Goal: Information Seeking & Learning: Learn about a topic

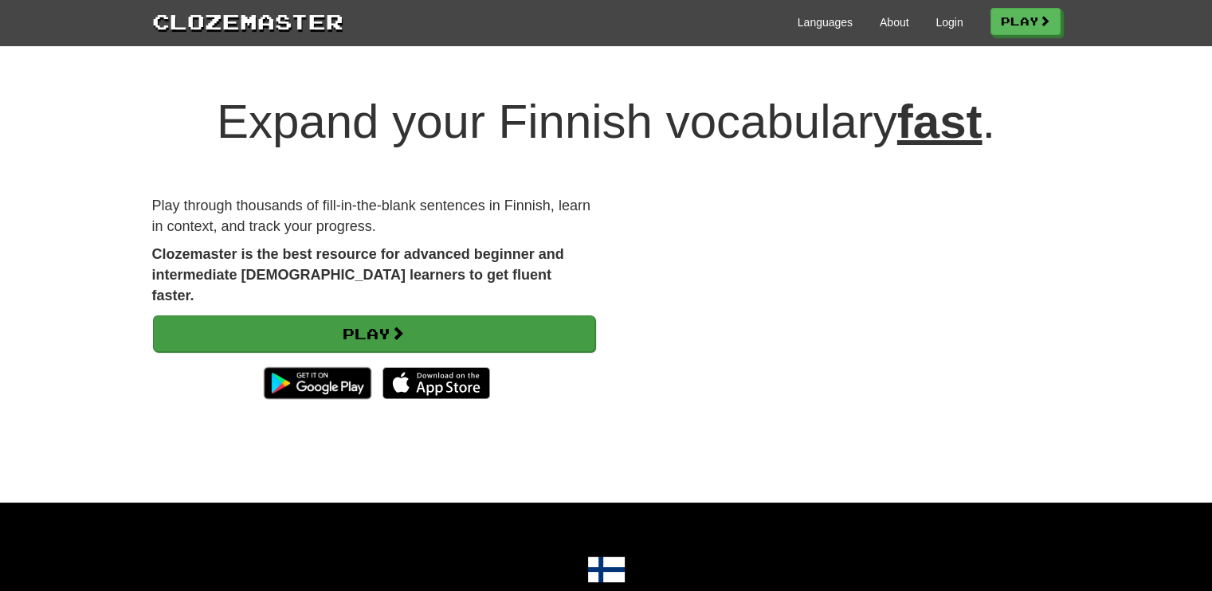
scroll to position [34331, 0]
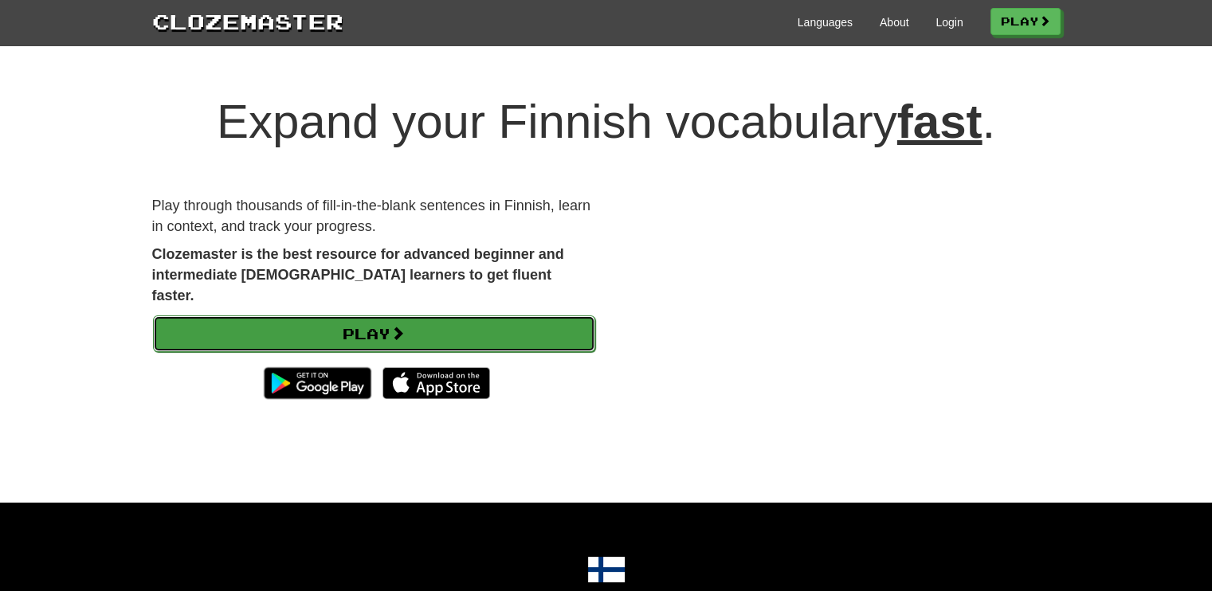
click at [463, 319] on link "Play" at bounding box center [374, 334] width 442 height 37
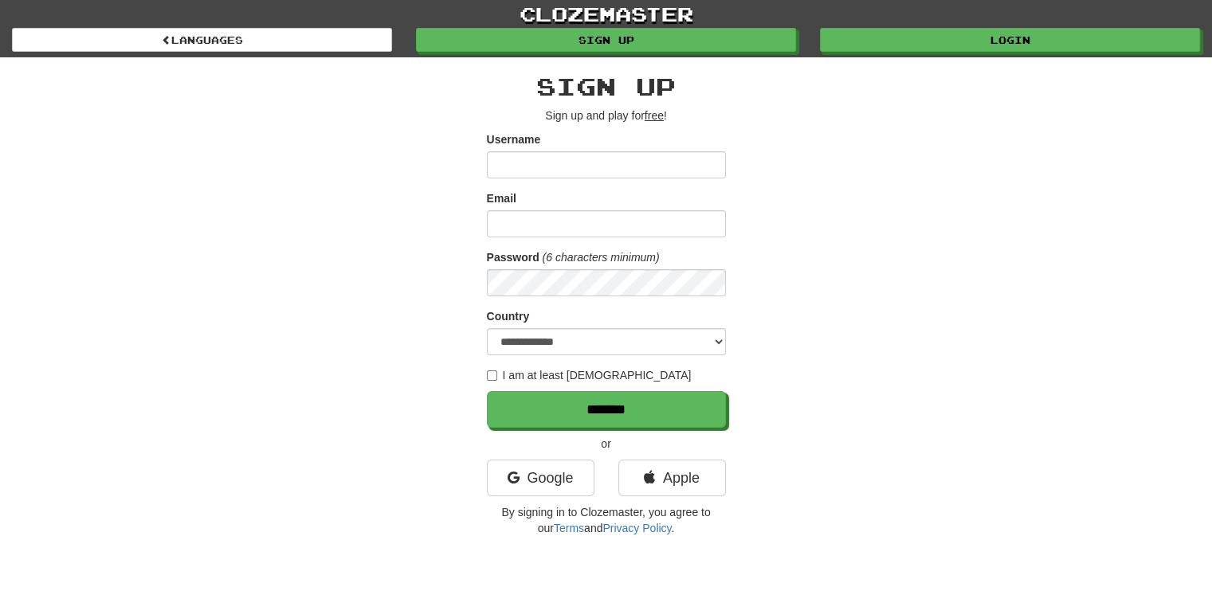
scroll to position [34331, 0]
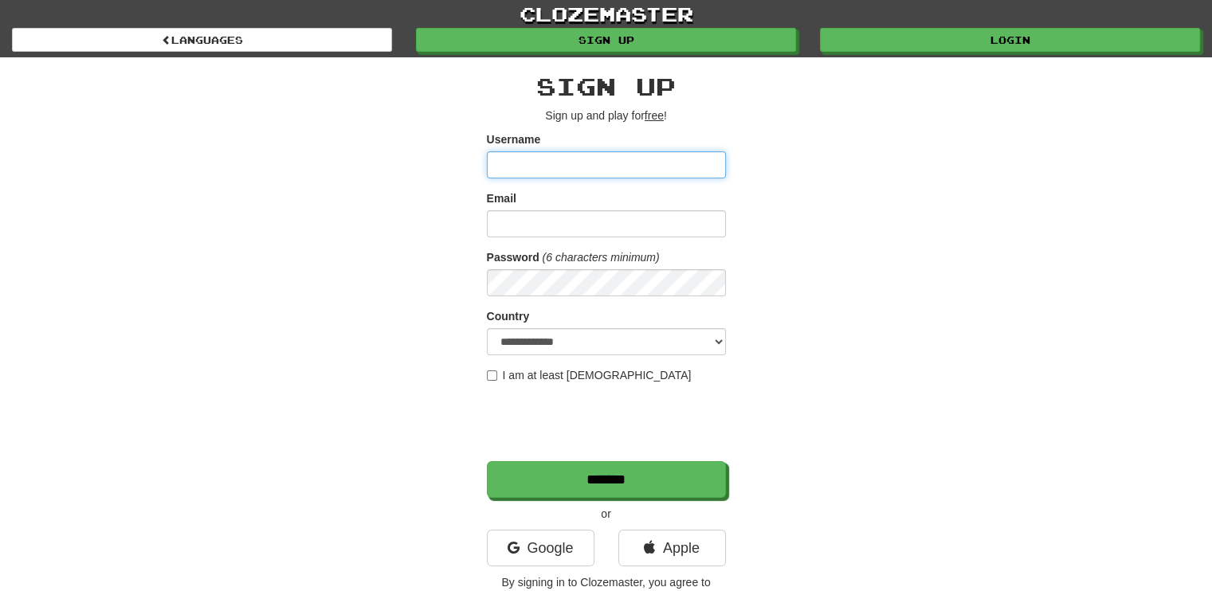
type input "******"
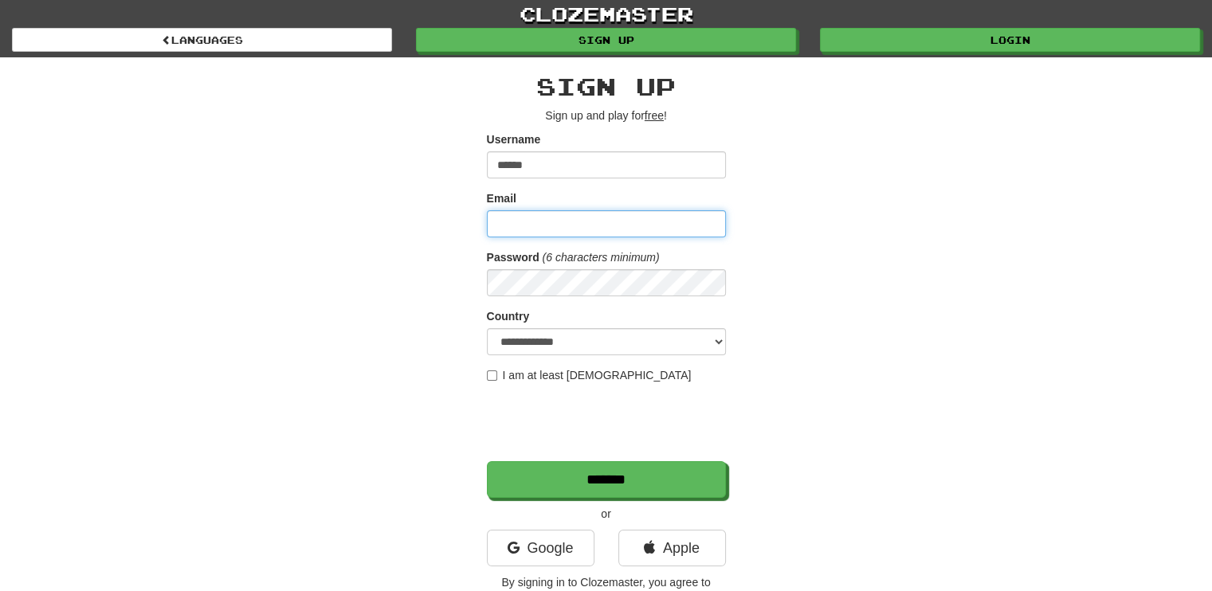
click at [570, 235] on input "Email" at bounding box center [606, 223] width 239 height 27
type input "**********"
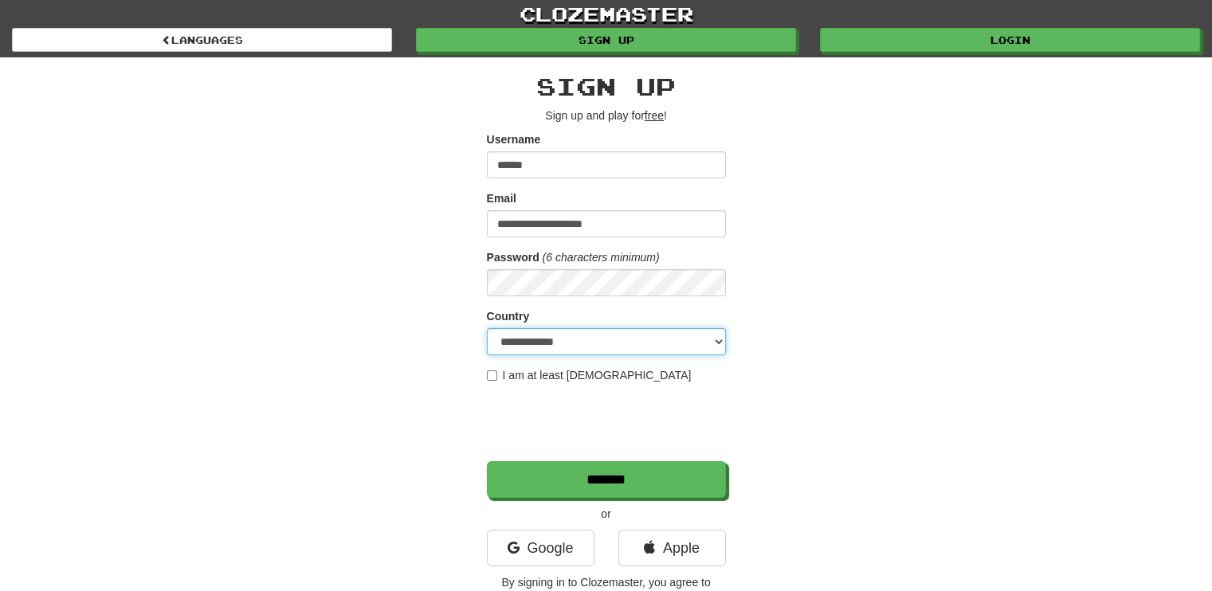
select select "**"
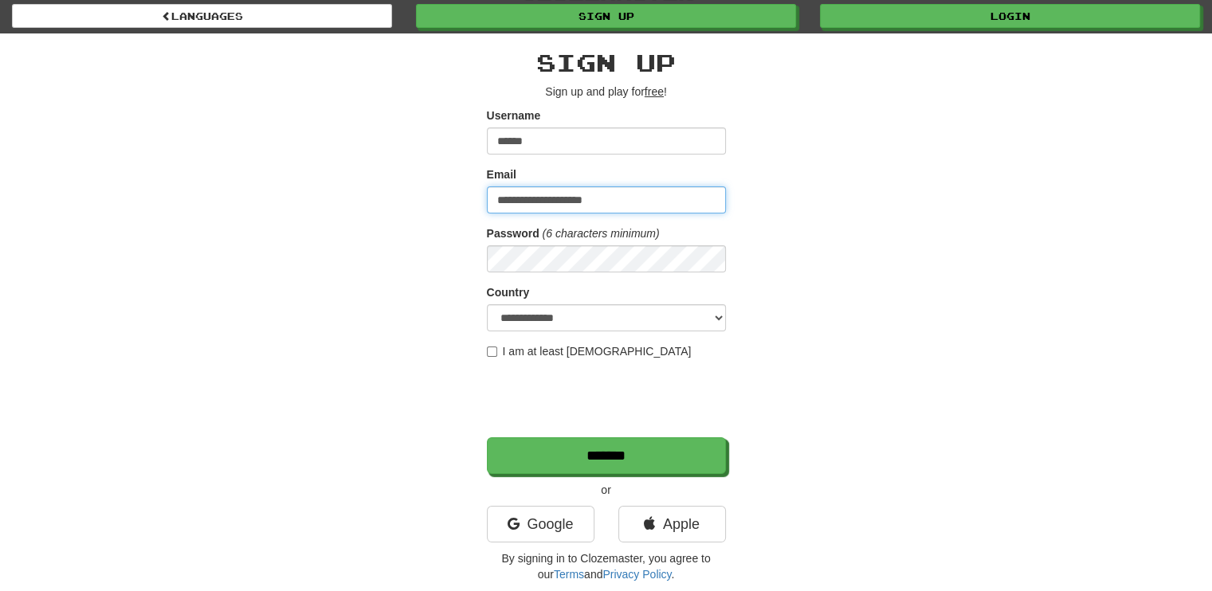
scroll to position [0, 0]
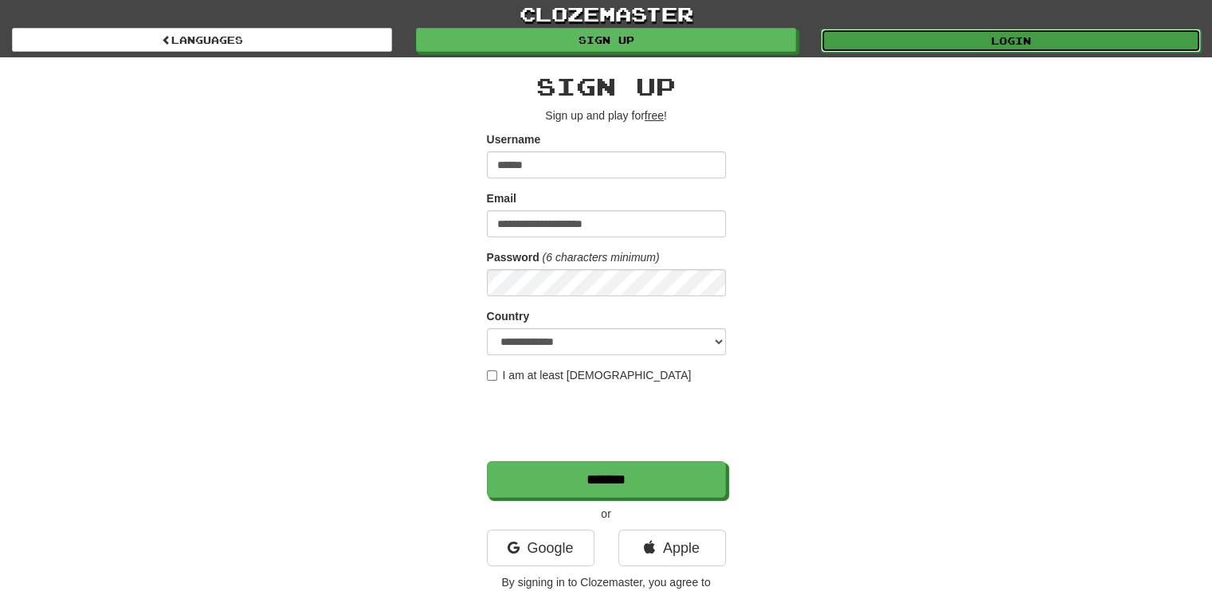
click at [874, 30] on link "Login" at bounding box center [1011, 41] width 380 height 24
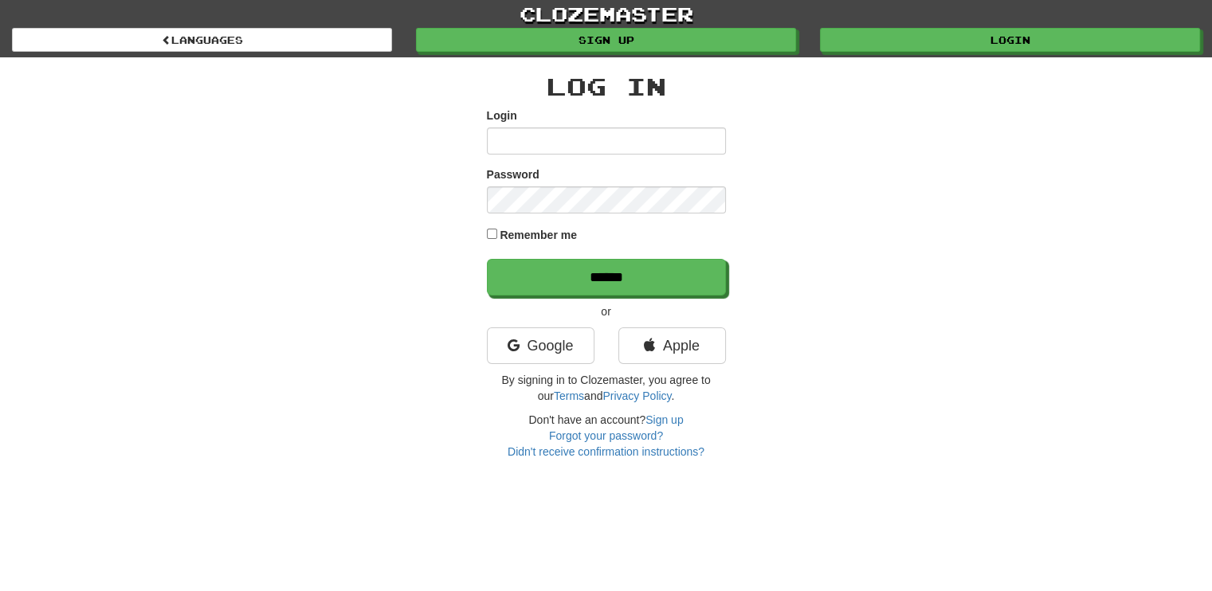
scroll to position [34331, 0]
type input "******"
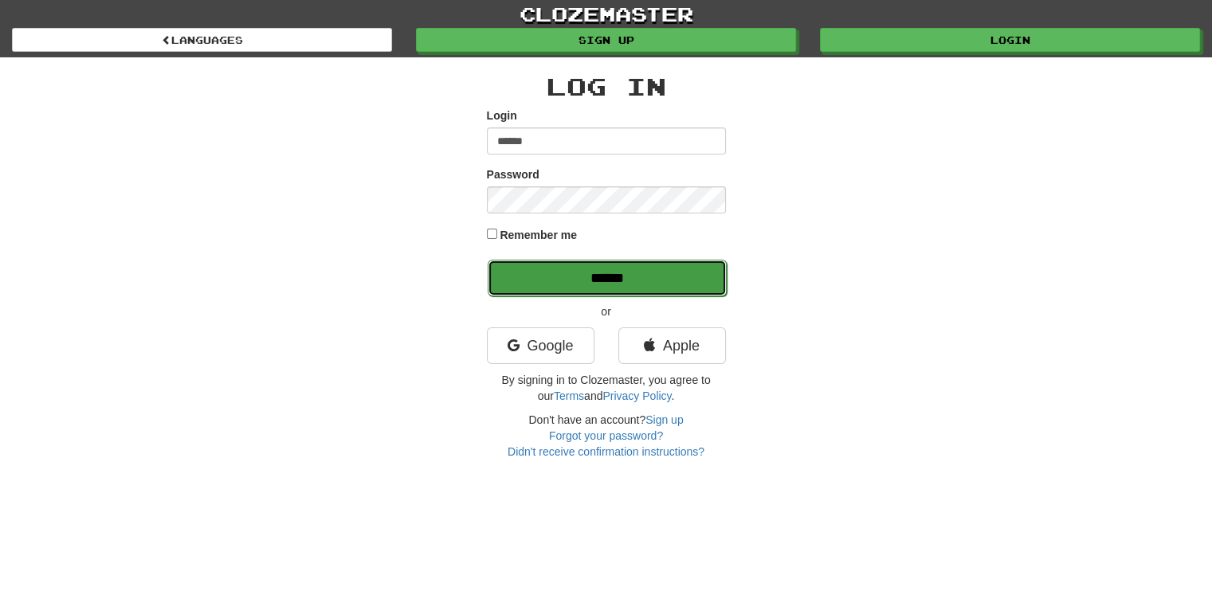
click at [524, 270] on input "******" at bounding box center [607, 278] width 239 height 37
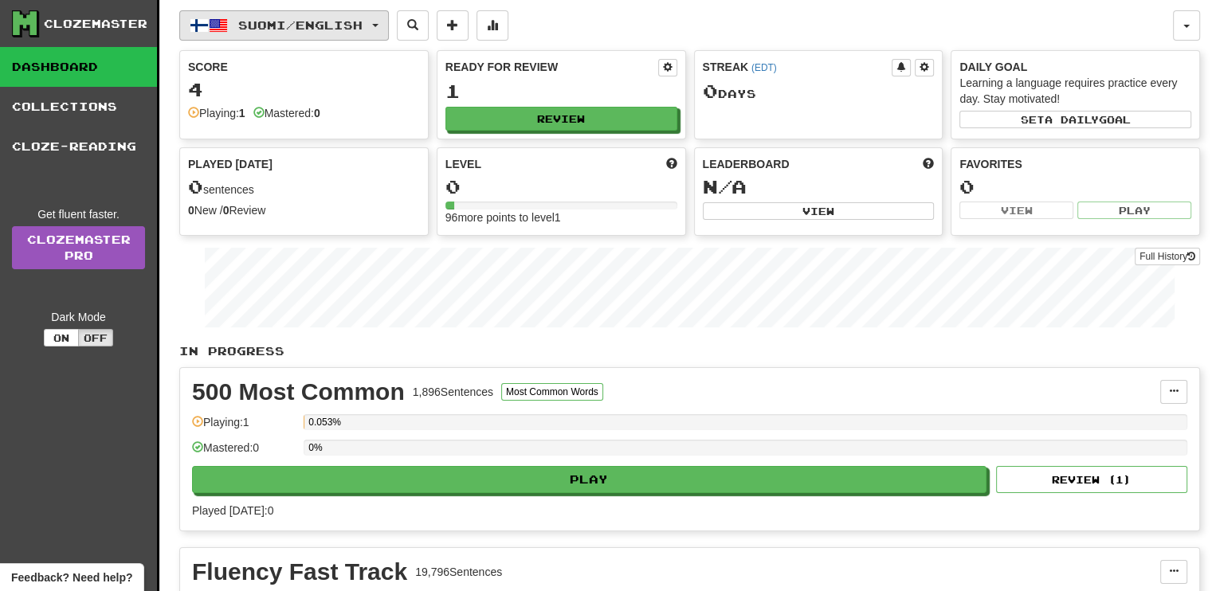
click at [223, 23] on span "button" at bounding box center [218, 25] width 19 height 19
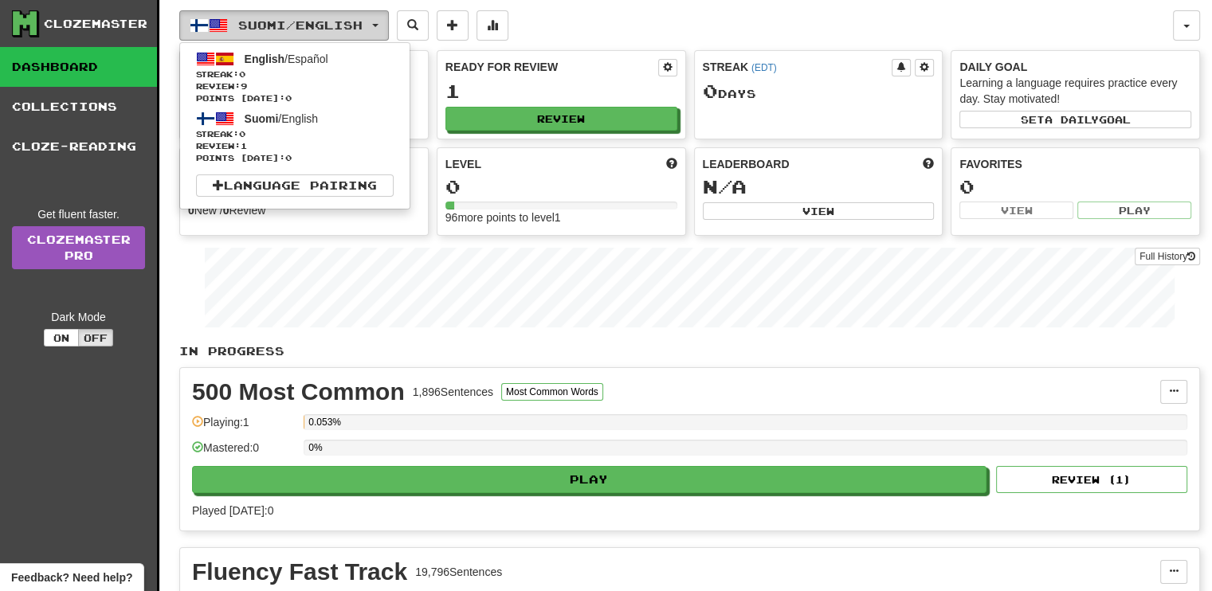
click at [223, 22] on span "button" at bounding box center [218, 25] width 19 height 19
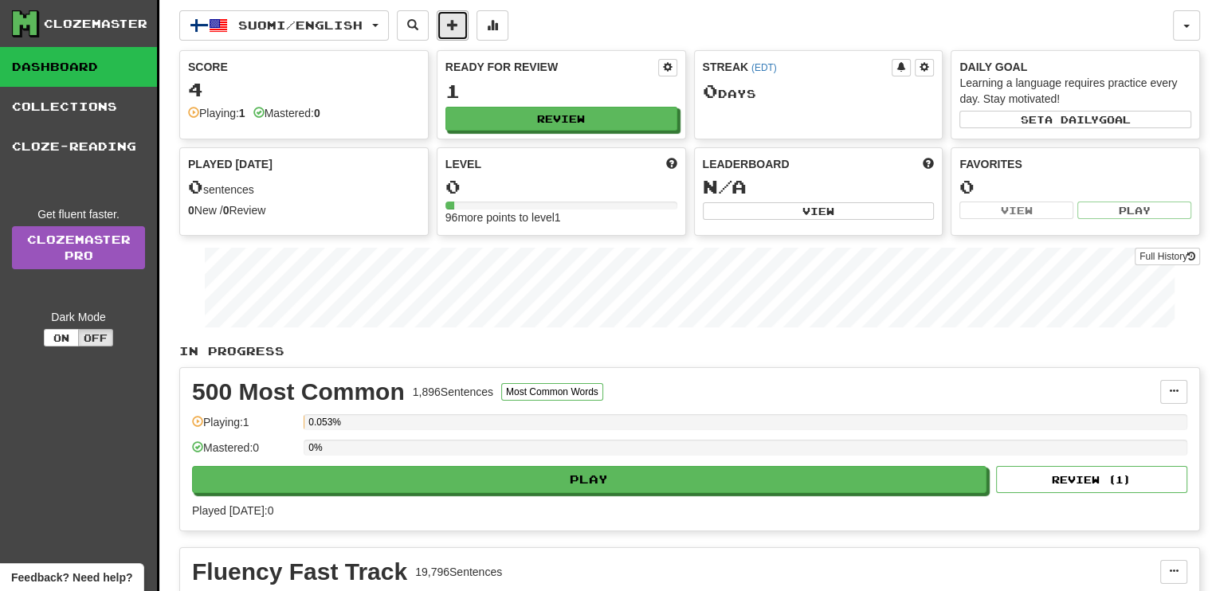
click at [458, 25] on span at bounding box center [452, 24] width 11 height 11
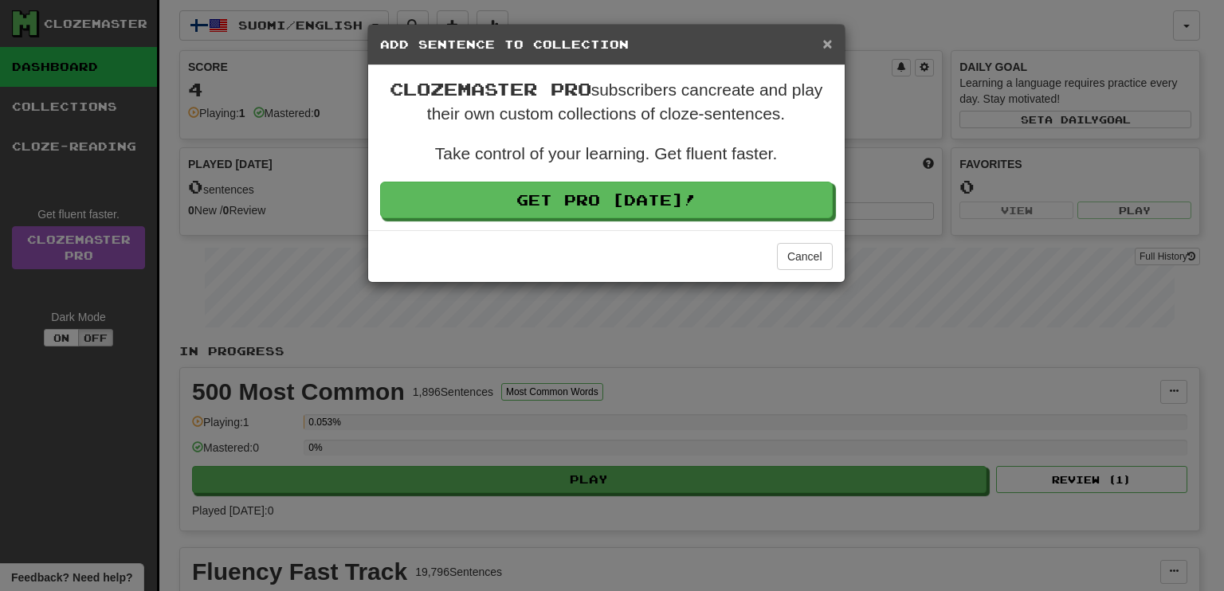
click at [828, 47] on span "×" at bounding box center [828, 43] width 10 height 18
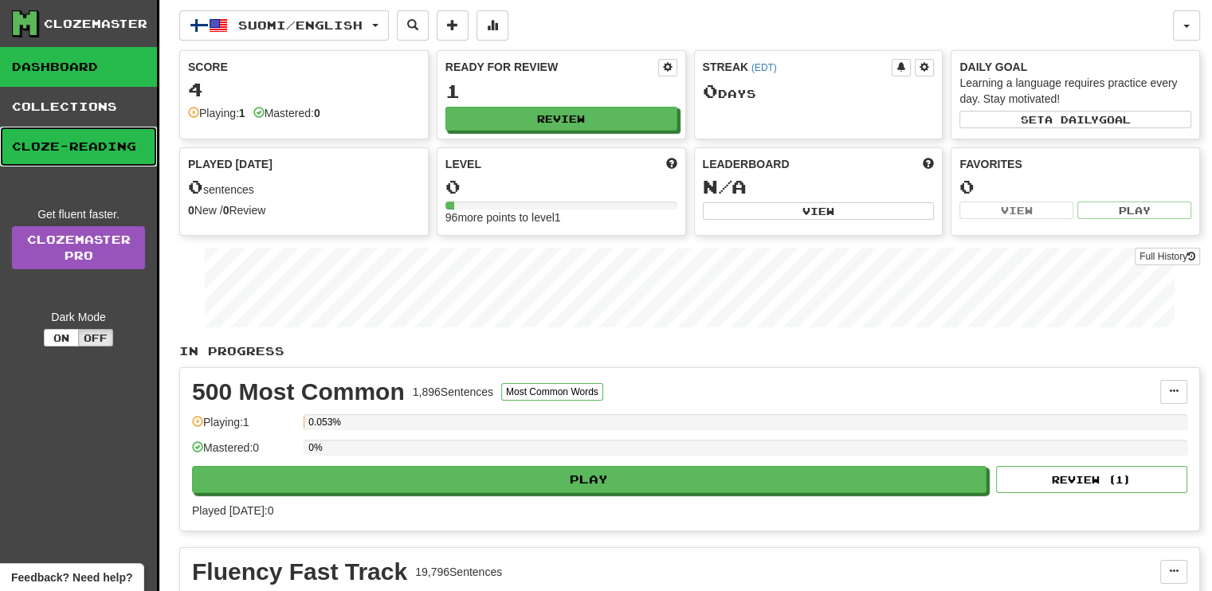
click at [81, 146] on link "Cloze-Reading" at bounding box center [78, 147] width 157 height 40
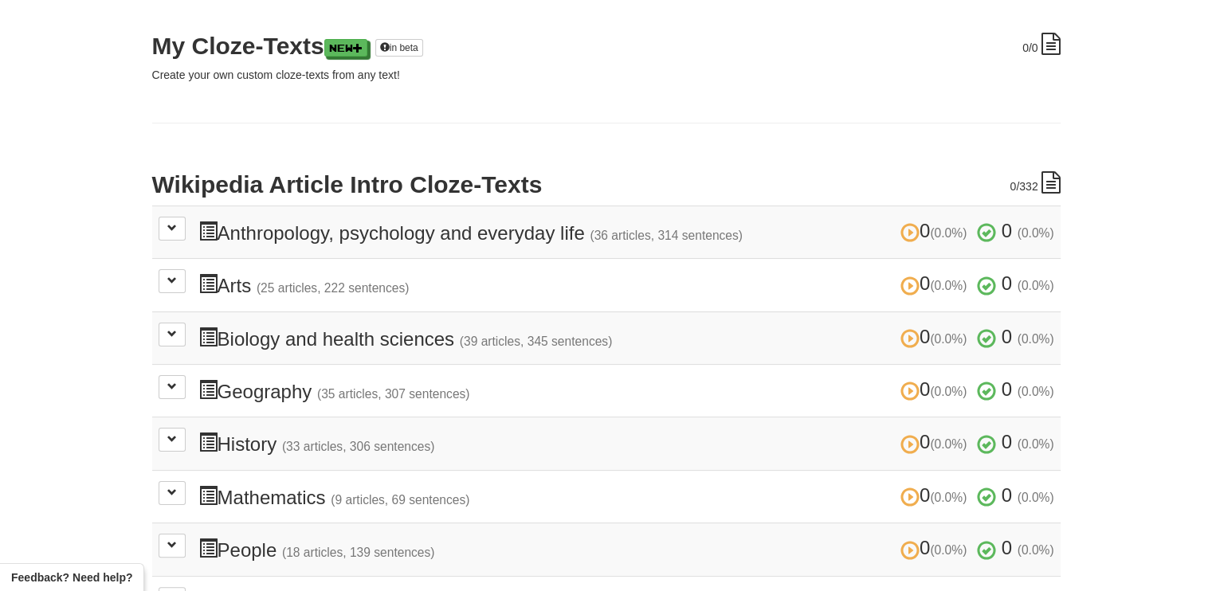
scroll to position [210, 0]
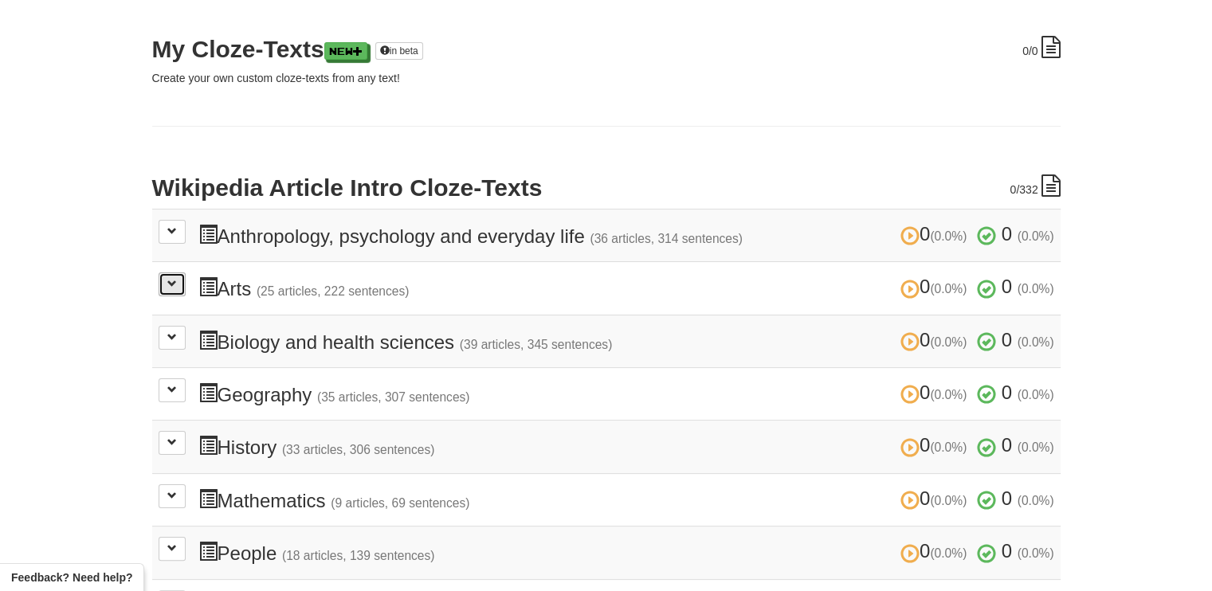
click at [173, 282] on span at bounding box center [172, 284] width 10 height 10
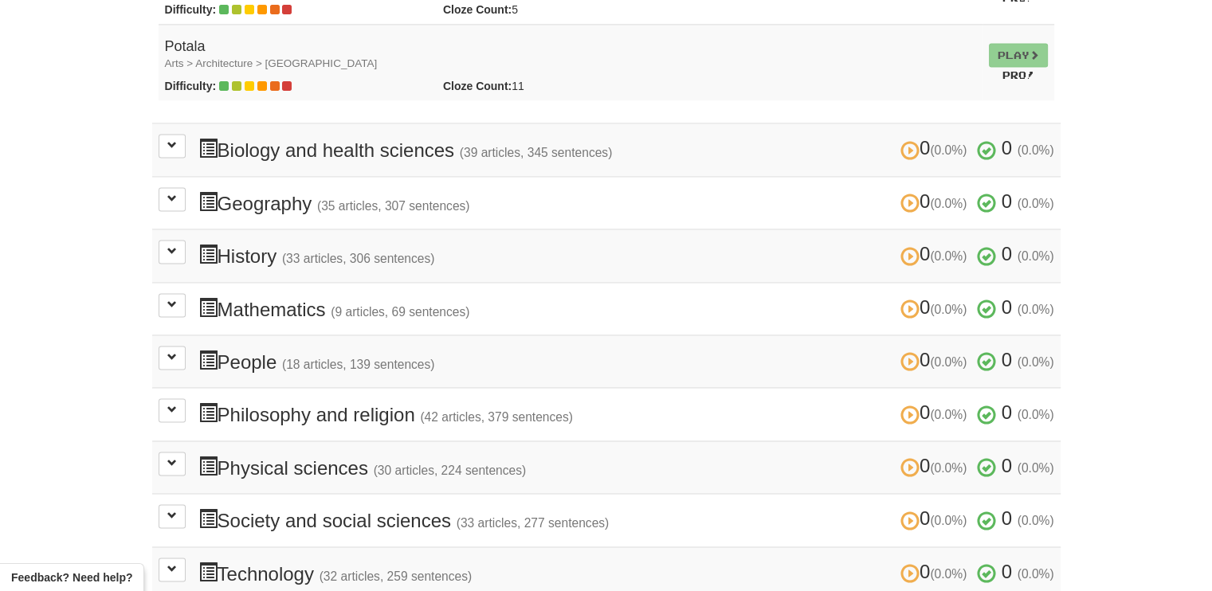
scroll to position [2331, 0]
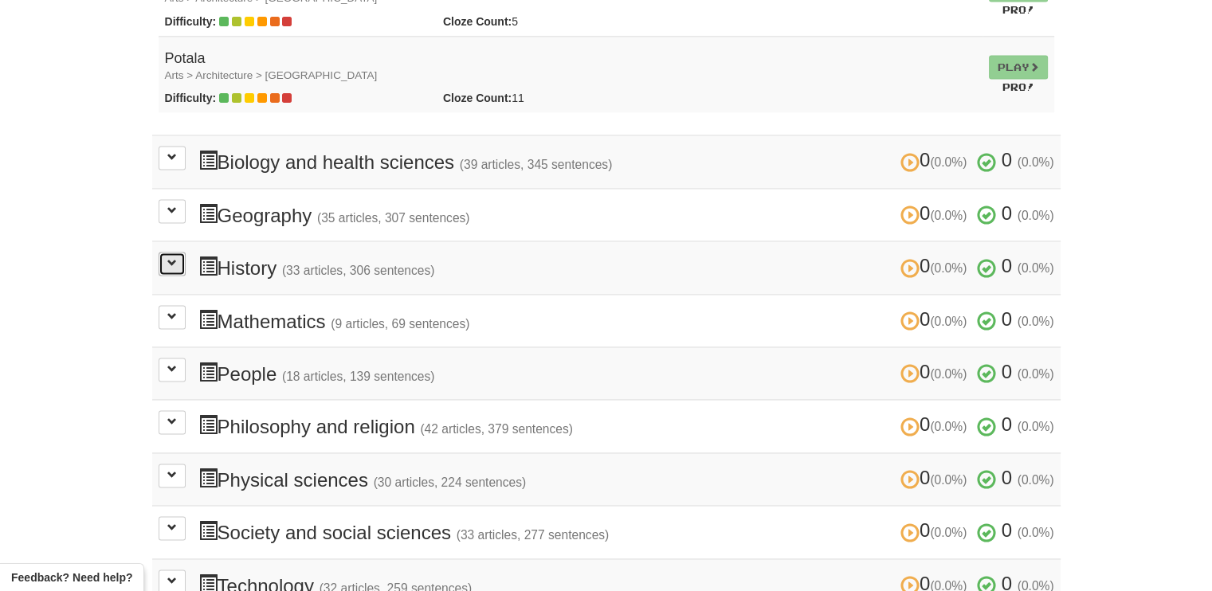
click at [170, 258] on span at bounding box center [172, 263] width 10 height 10
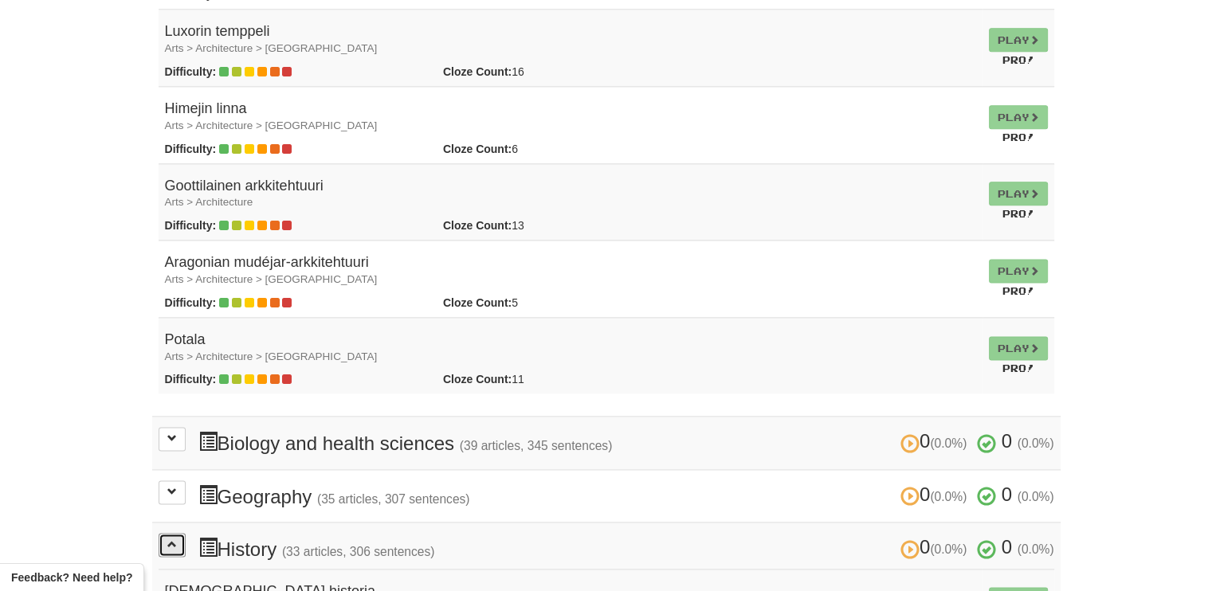
scroll to position [2350, 0]
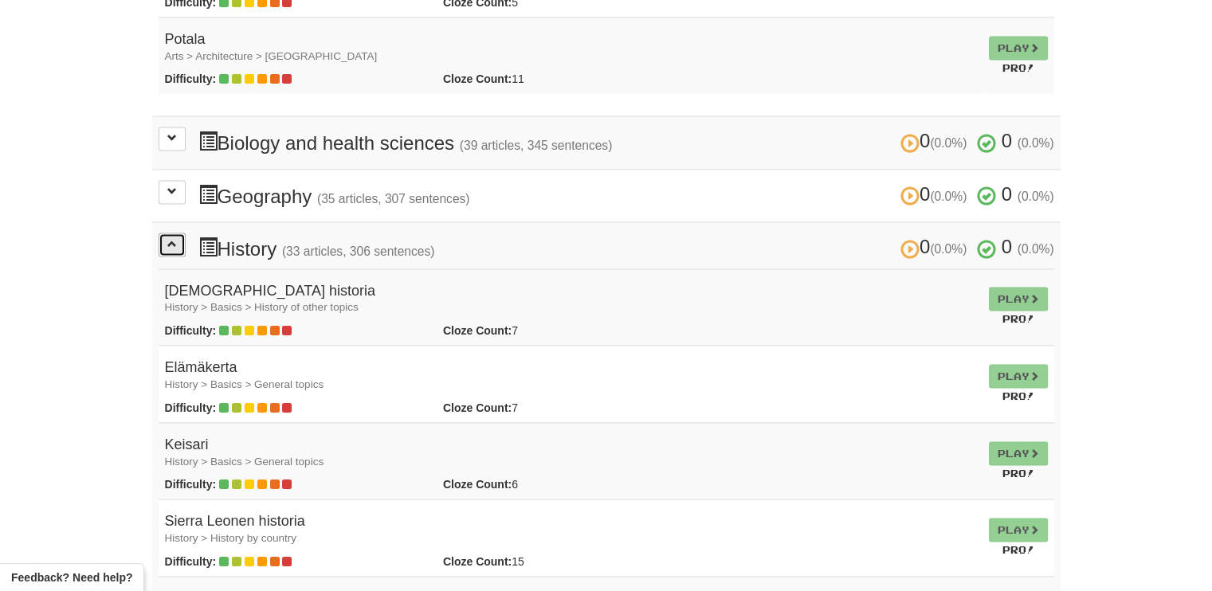
click at [167, 239] on span at bounding box center [172, 244] width 10 height 10
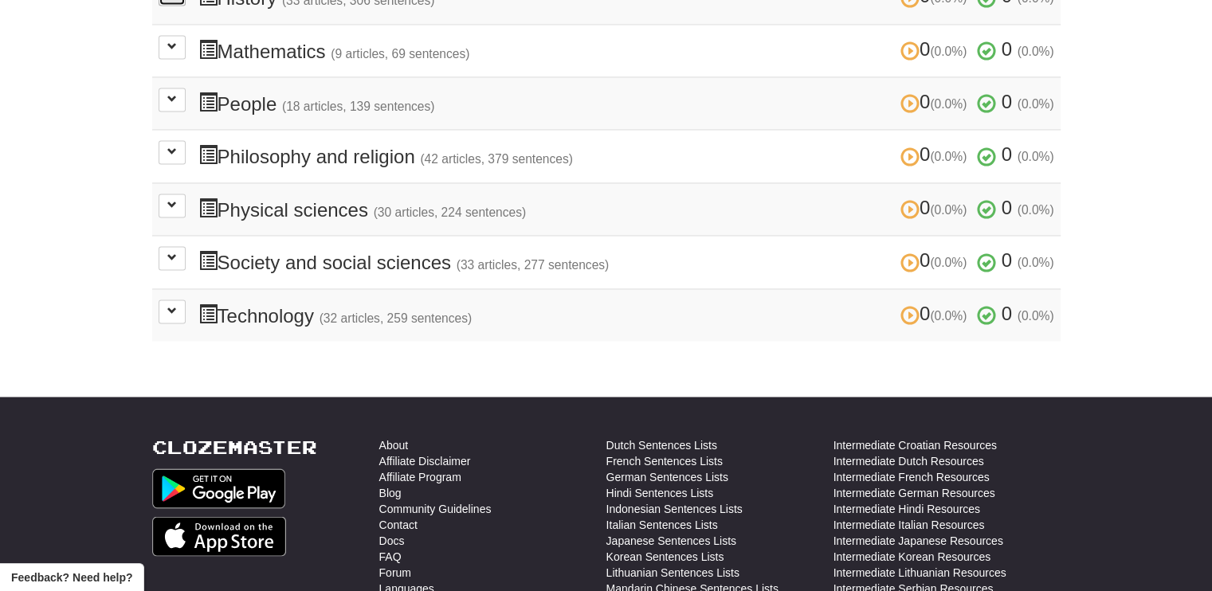
scroll to position [2600, 0]
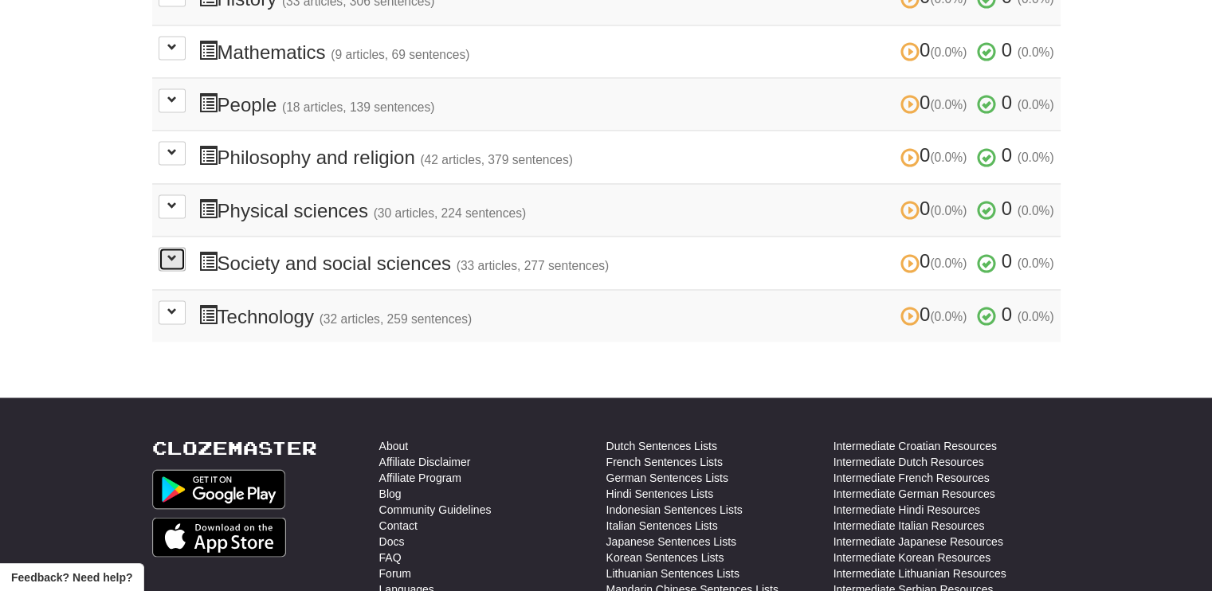
click at [163, 251] on button at bounding box center [172, 259] width 27 height 24
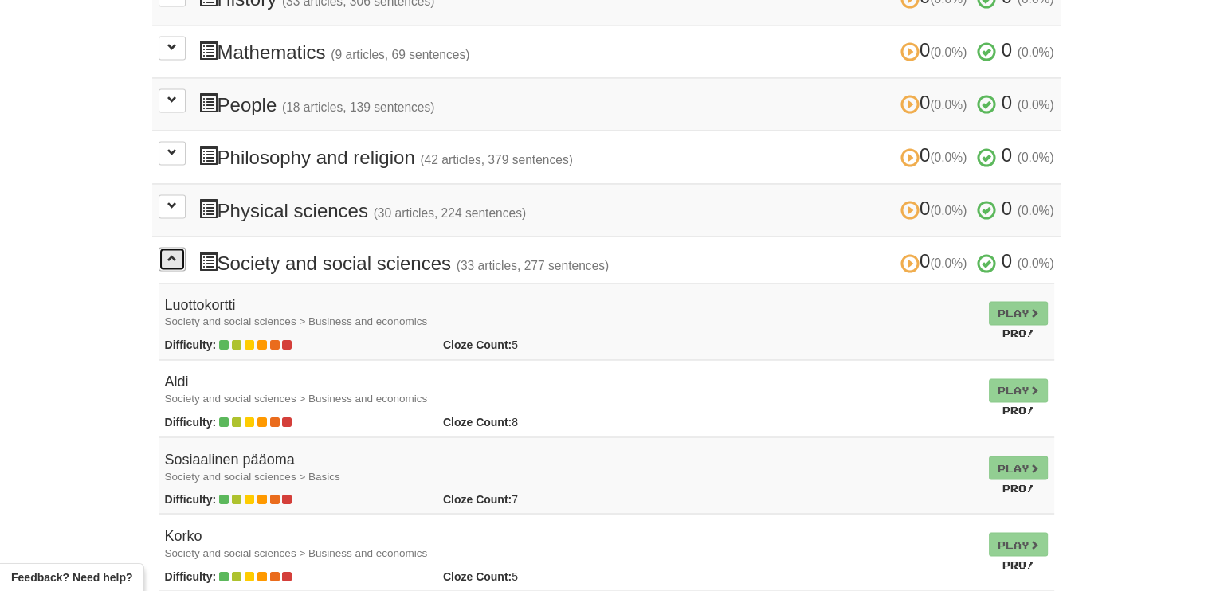
click at [163, 251] on button at bounding box center [172, 259] width 27 height 24
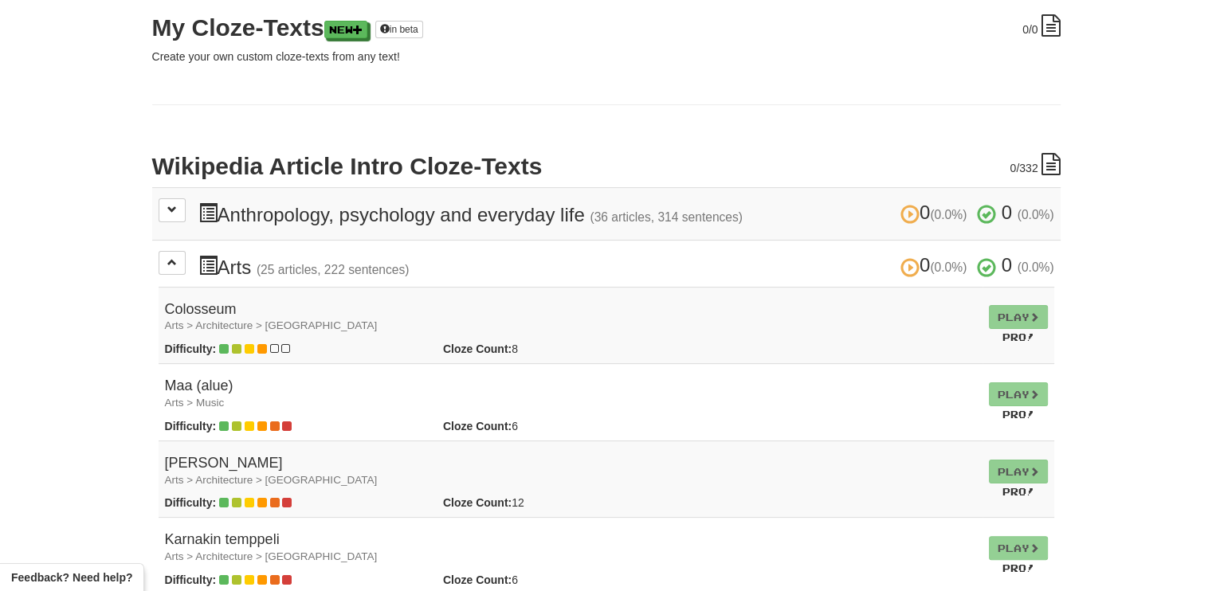
scroll to position [0, 0]
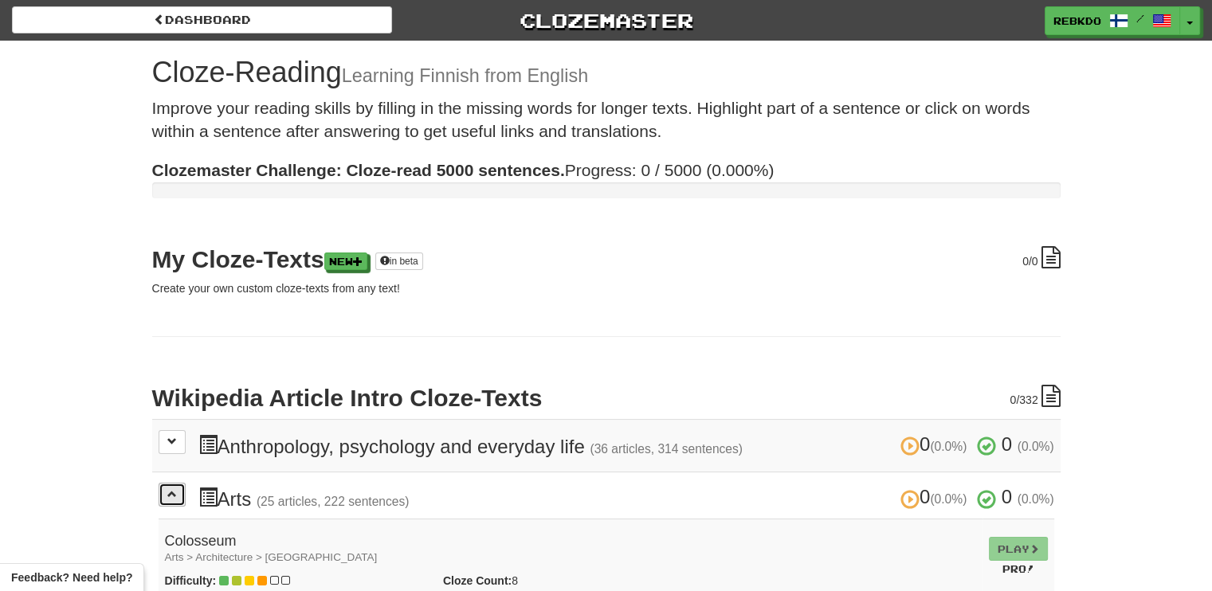
click at [171, 495] on span at bounding box center [172, 494] width 10 height 10
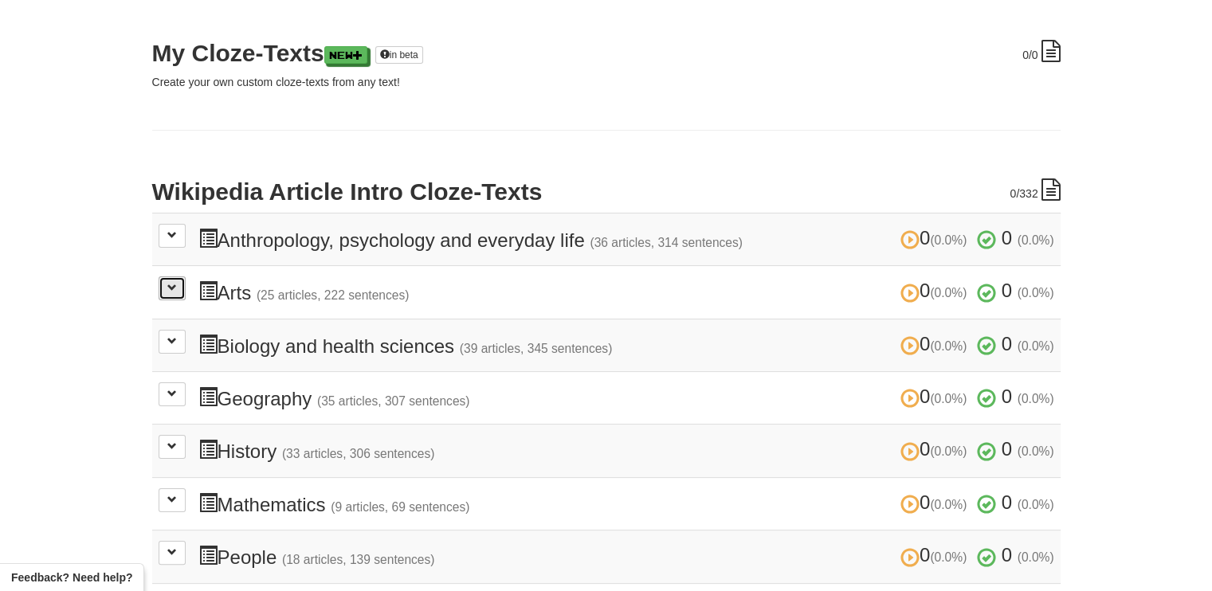
scroll to position [204, 0]
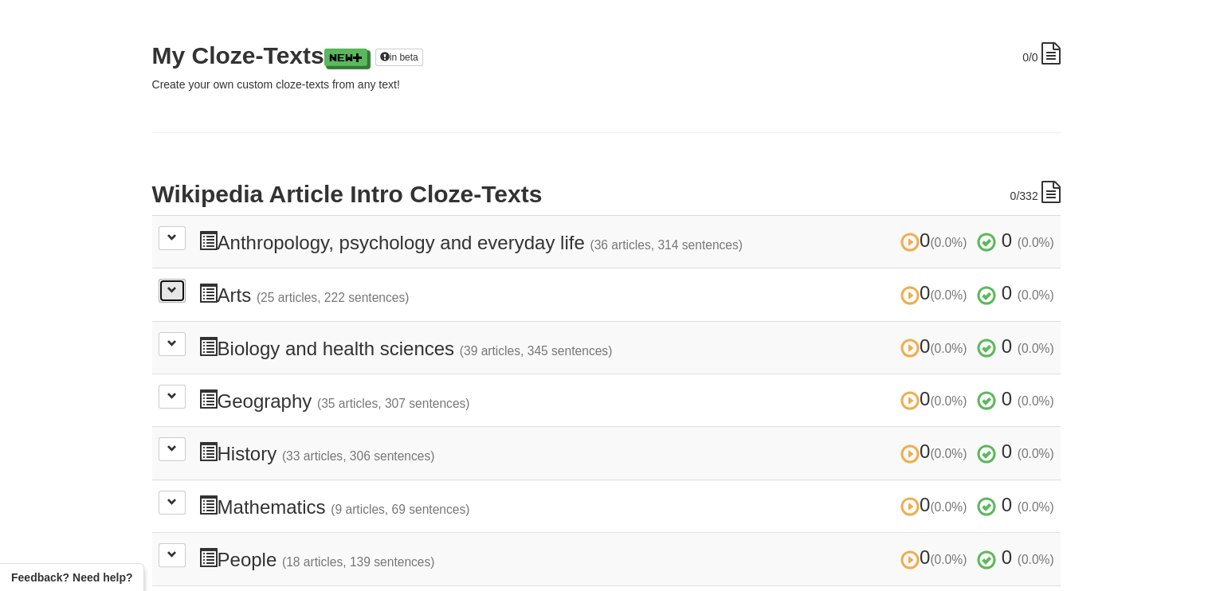
click at [179, 291] on button at bounding box center [172, 291] width 27 height 24
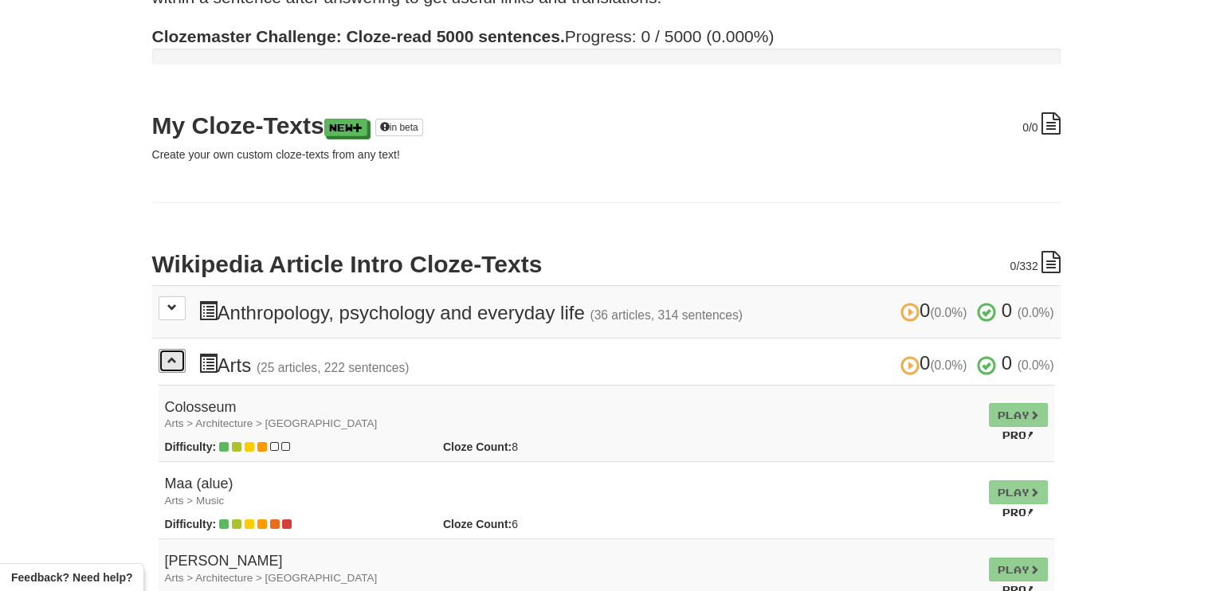
scroll to position [0, 0]
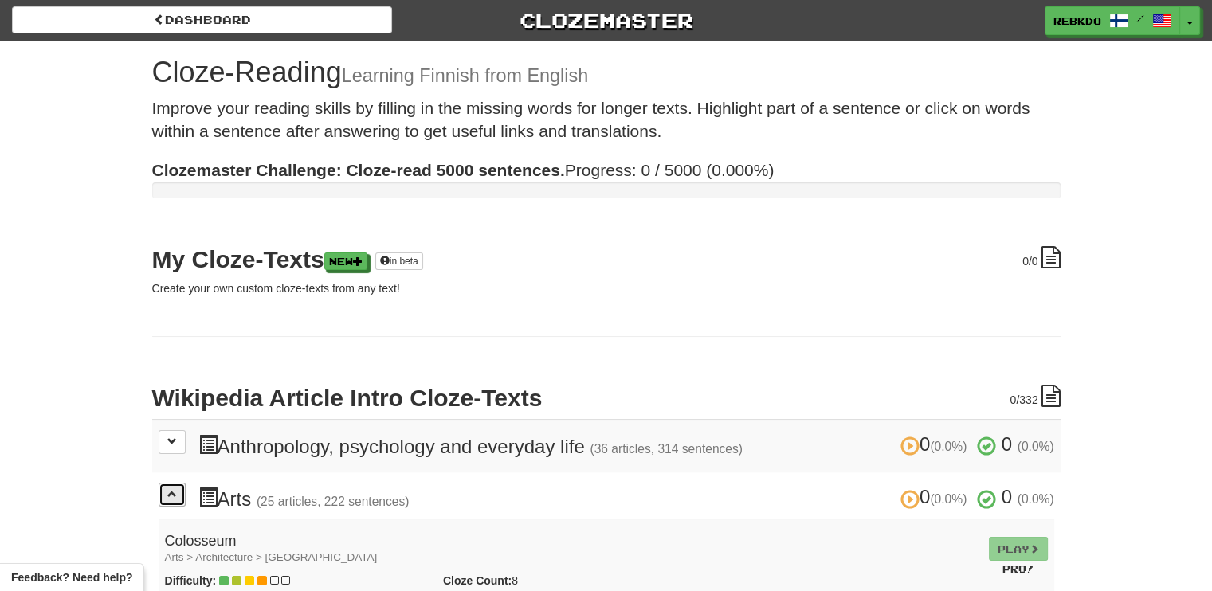
click at [177, 493] on button at bounding box center [172, 495] width 27 height 24
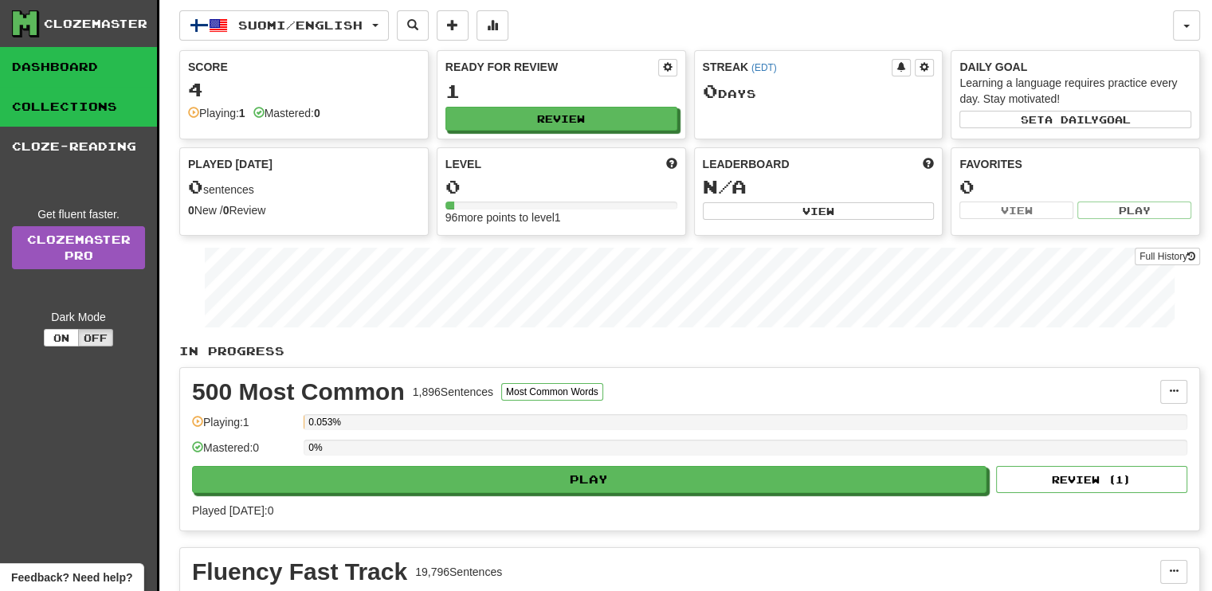
click at [78, 103] on link "Collections" at bounding box center [78, 107] width 157 height 40
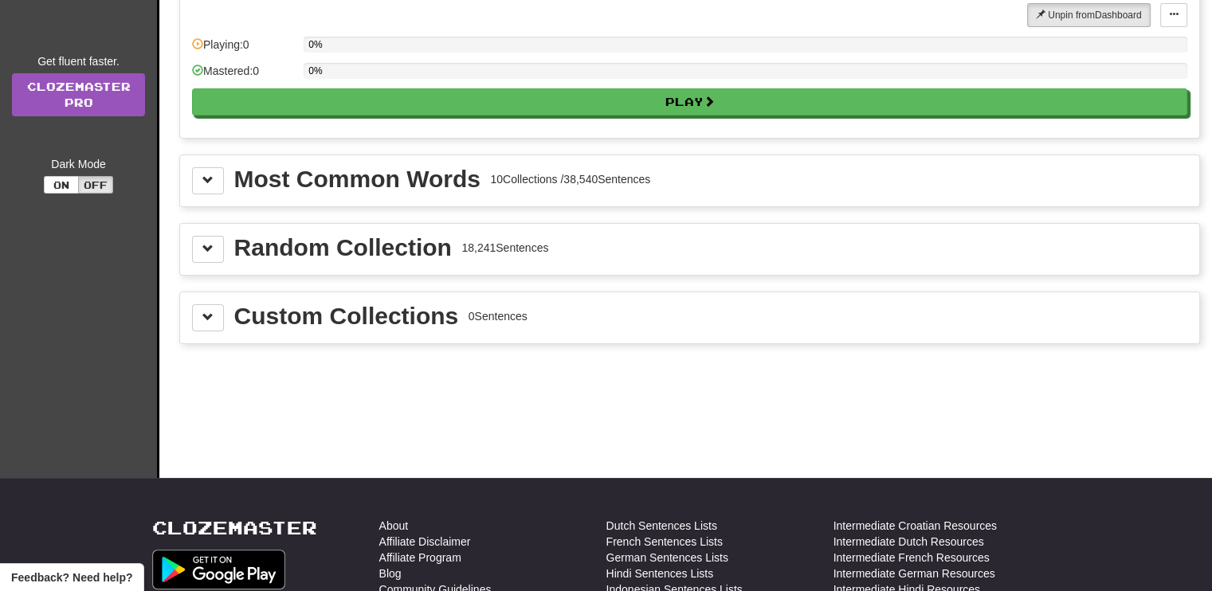
scroll to position [155, 0]
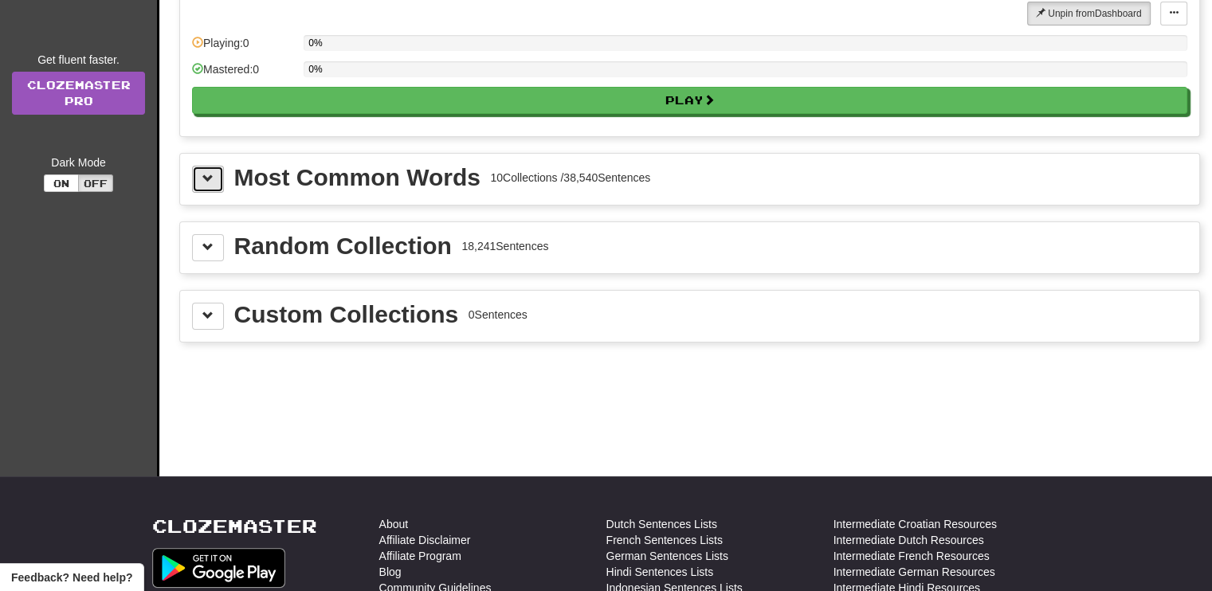
click at [210, 173] on span at bounding box center [207, 178] width 11 height 11
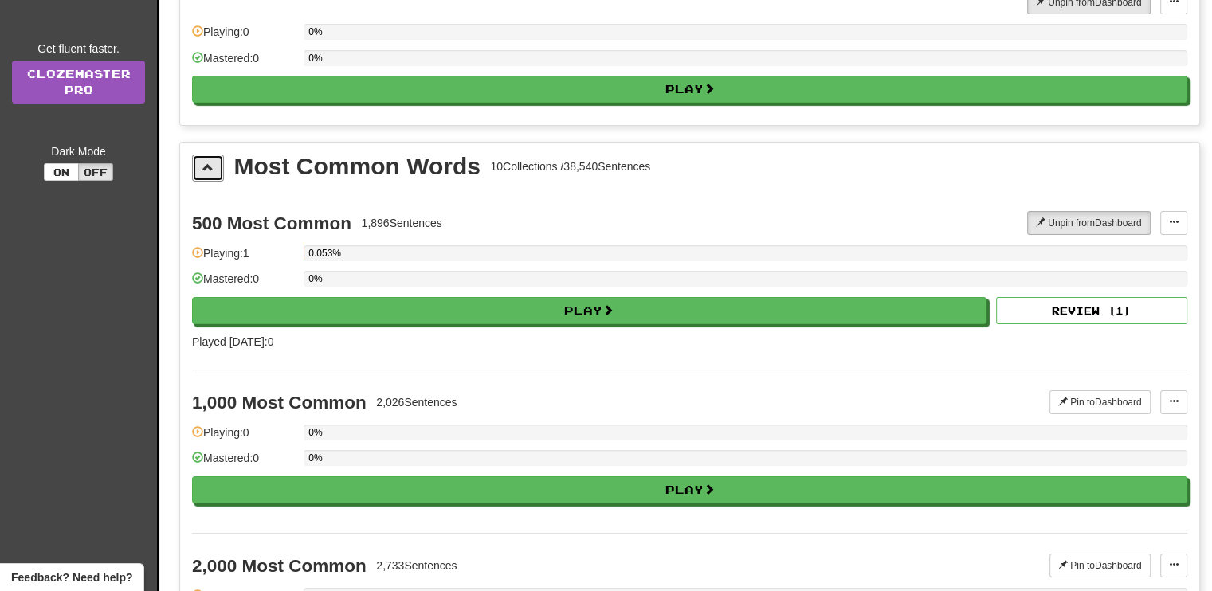
scroll to position [167, 0]
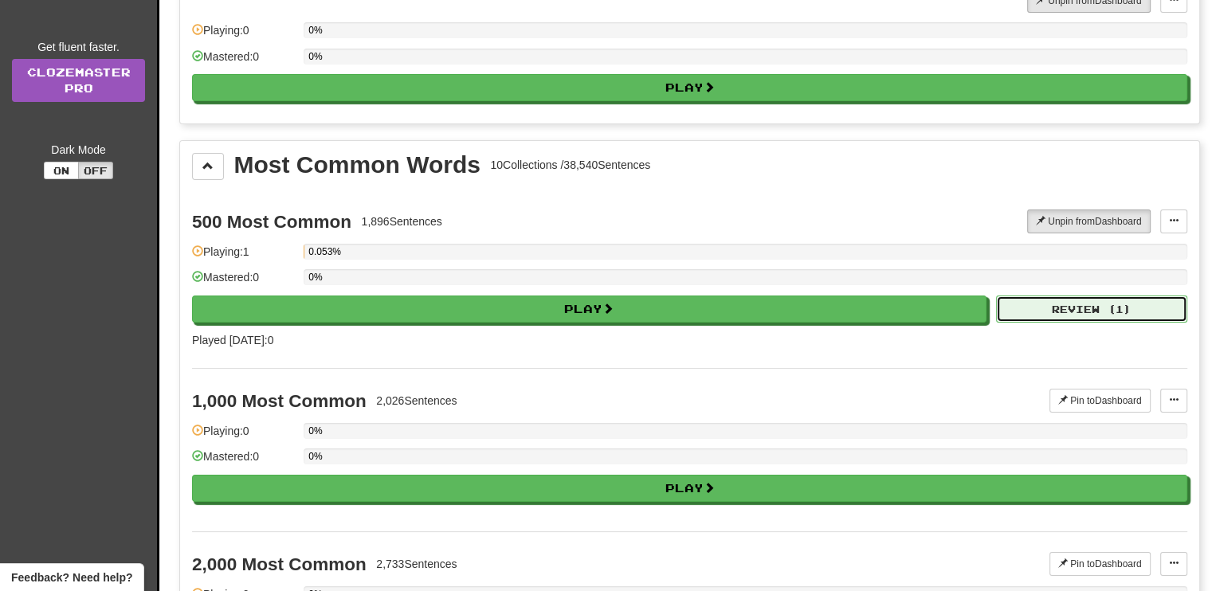
click at [1119, 308] on button "Review ( 1 )" at bounding box center [1091, 309] width 191 height 27
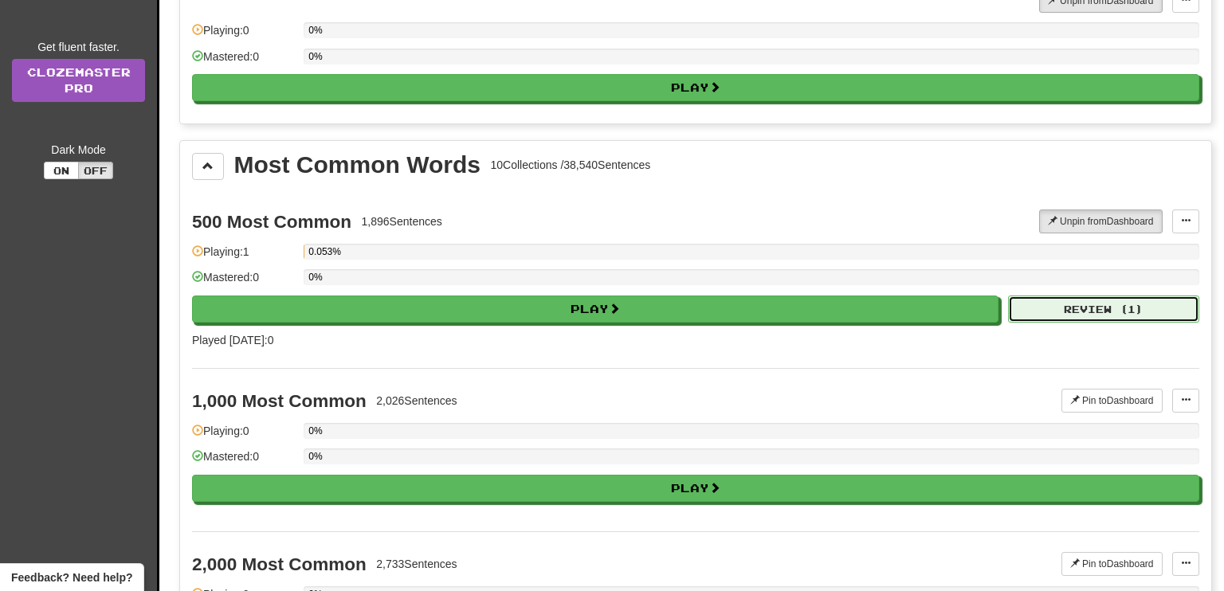
select select "**"
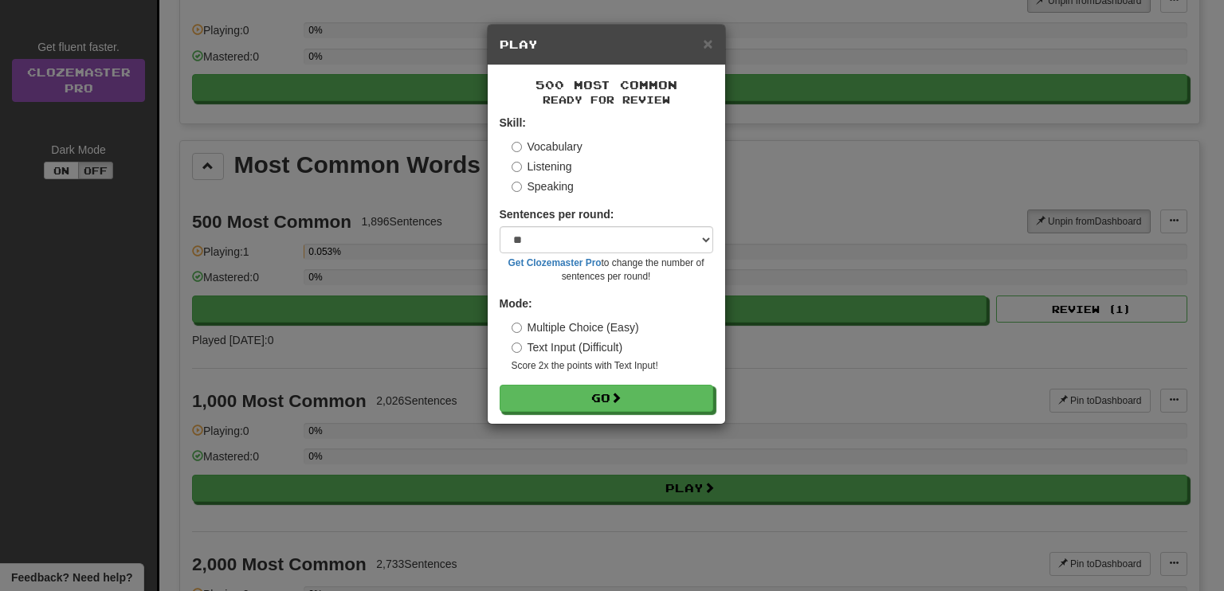
click at [713, 41] on div "× Play" at bounding box center [607, 45] width 238 height 41
click at [709, 41] on span "×" at bounding box center [708, 43] width 10 height 18
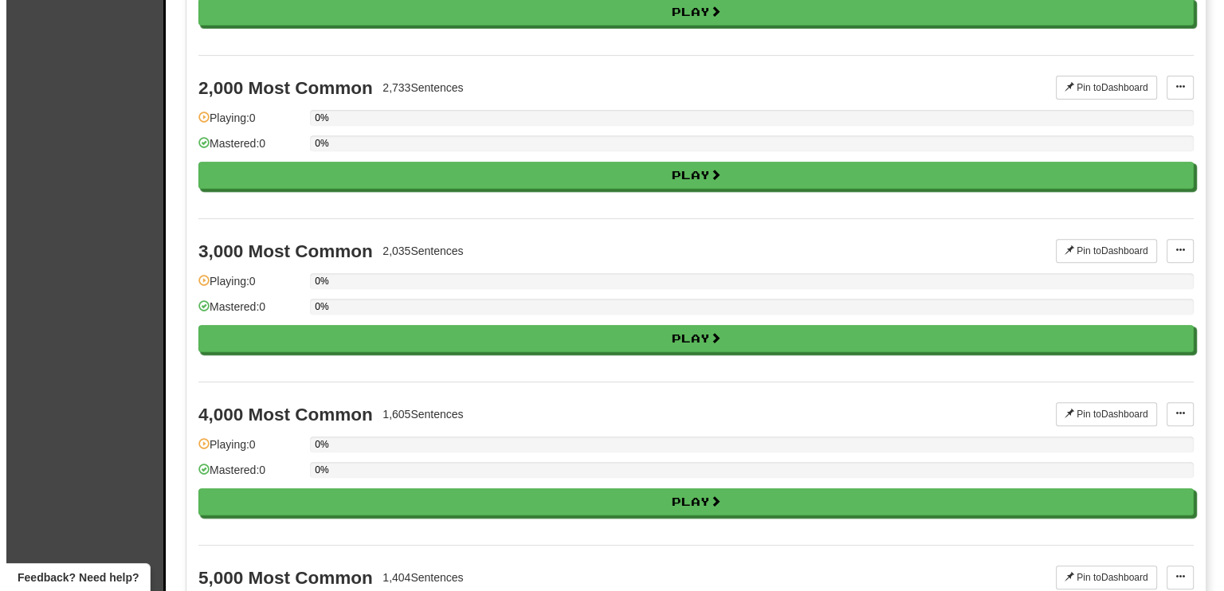
scroll to position [0, 0]
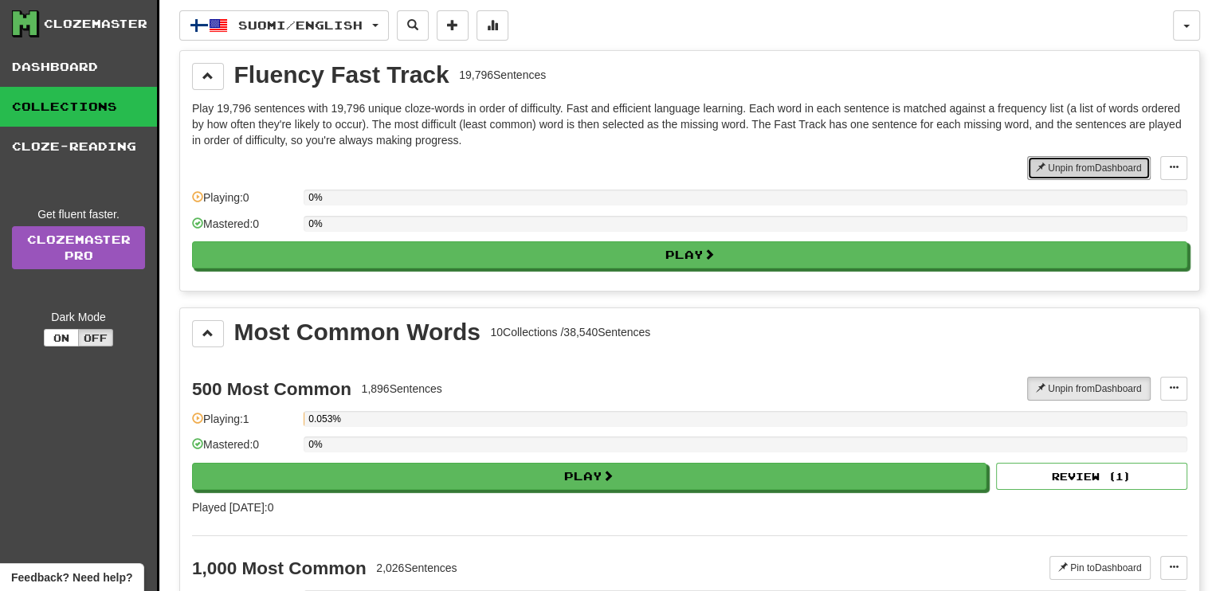
click at [1062, 173] on button "Unpin from Dashboard" at bounding box center [1089, 168] width 124 height 24
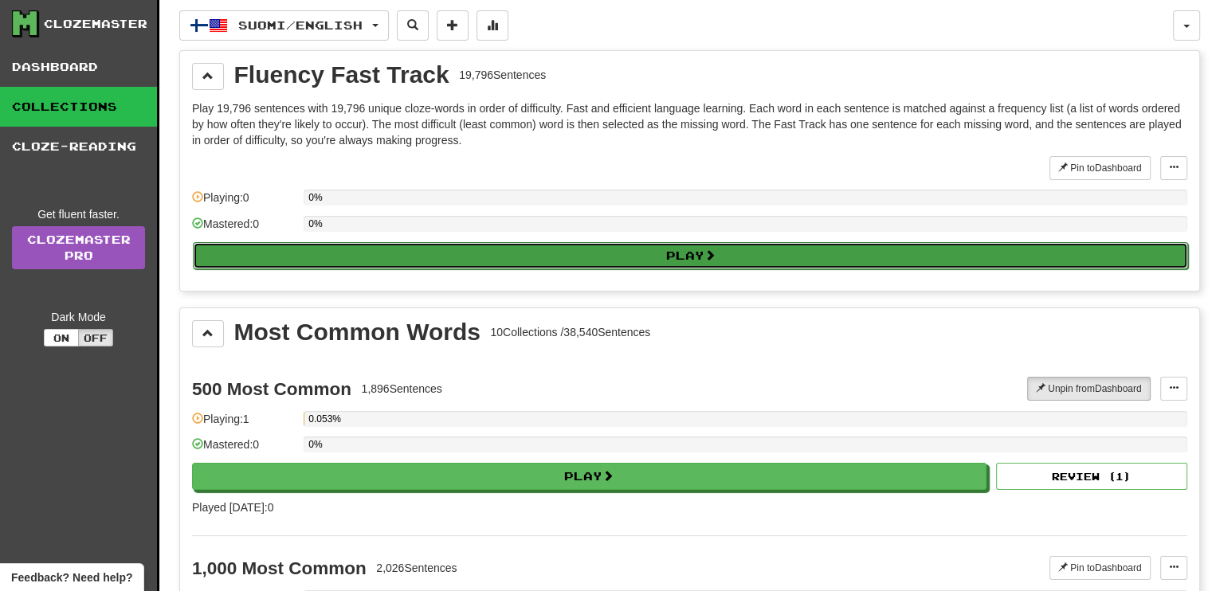
click at [386, 246] on button "Play" at bounding box center [691, 255] width 996 height 27
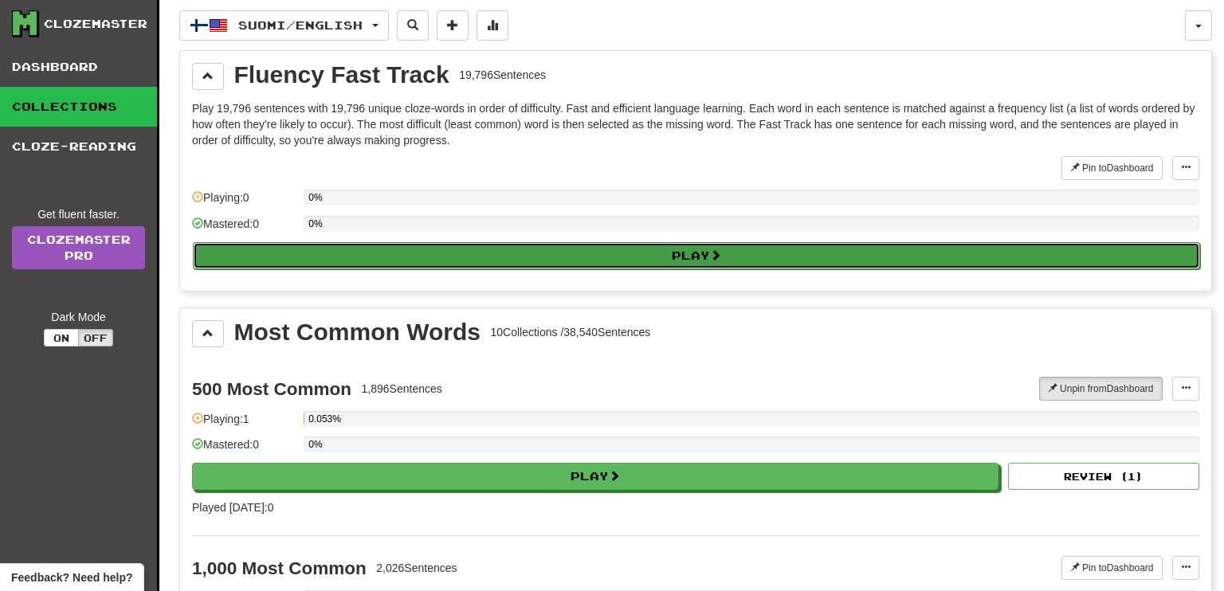
select select "**"
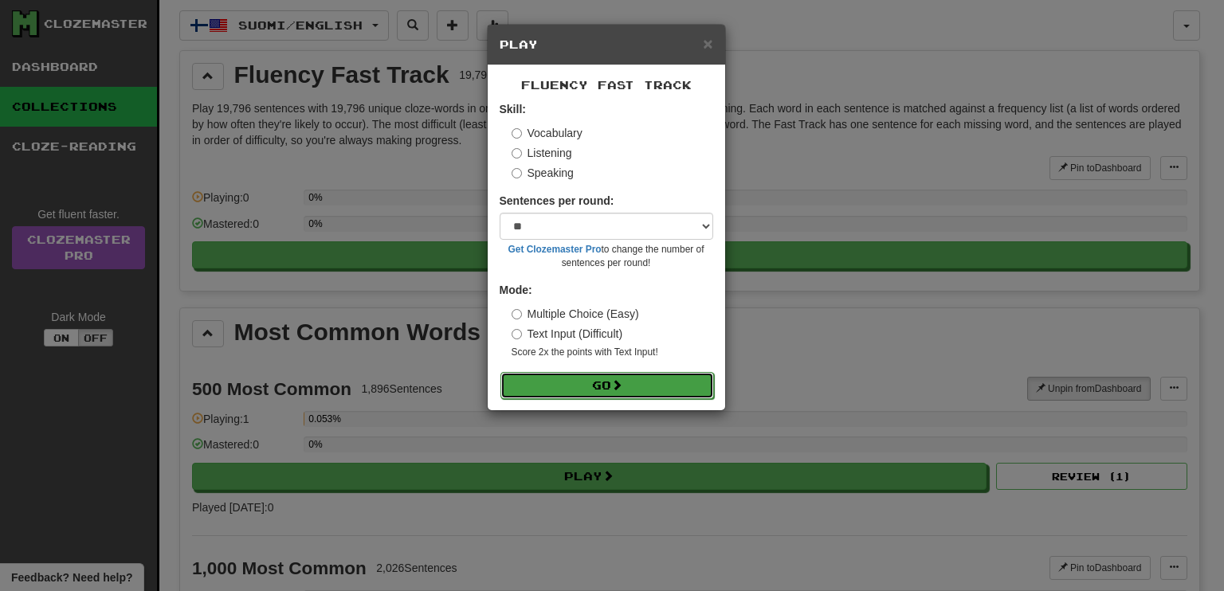
click at [568, 385] on button "Go" at bounding box center [608, 385] width 214 height 27
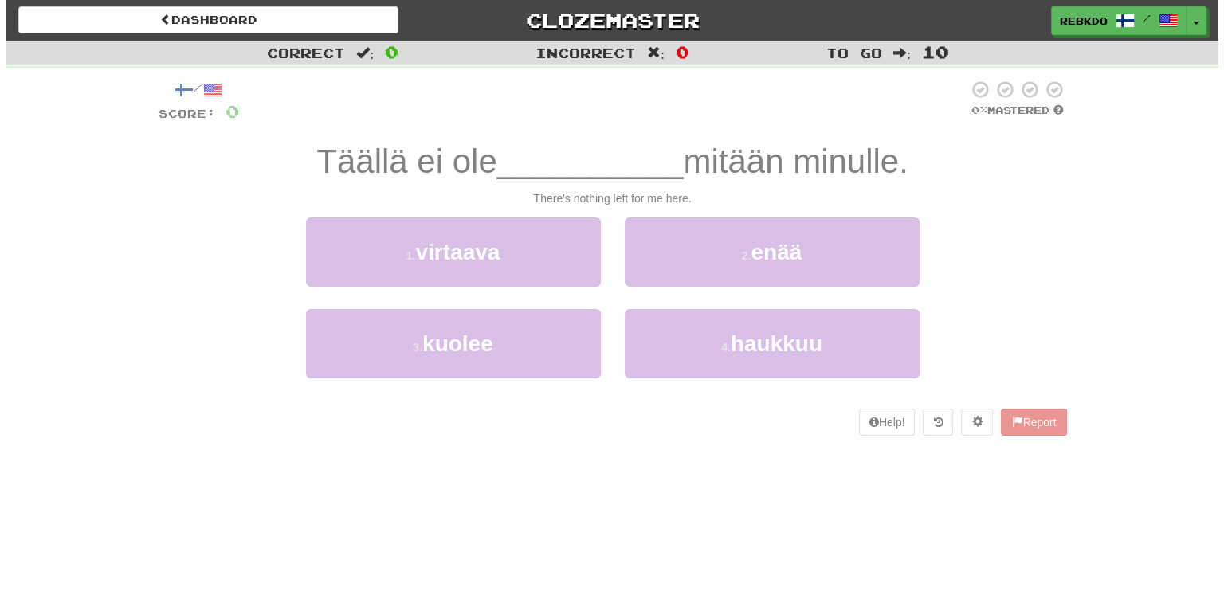
scroll to position [34331, 0]
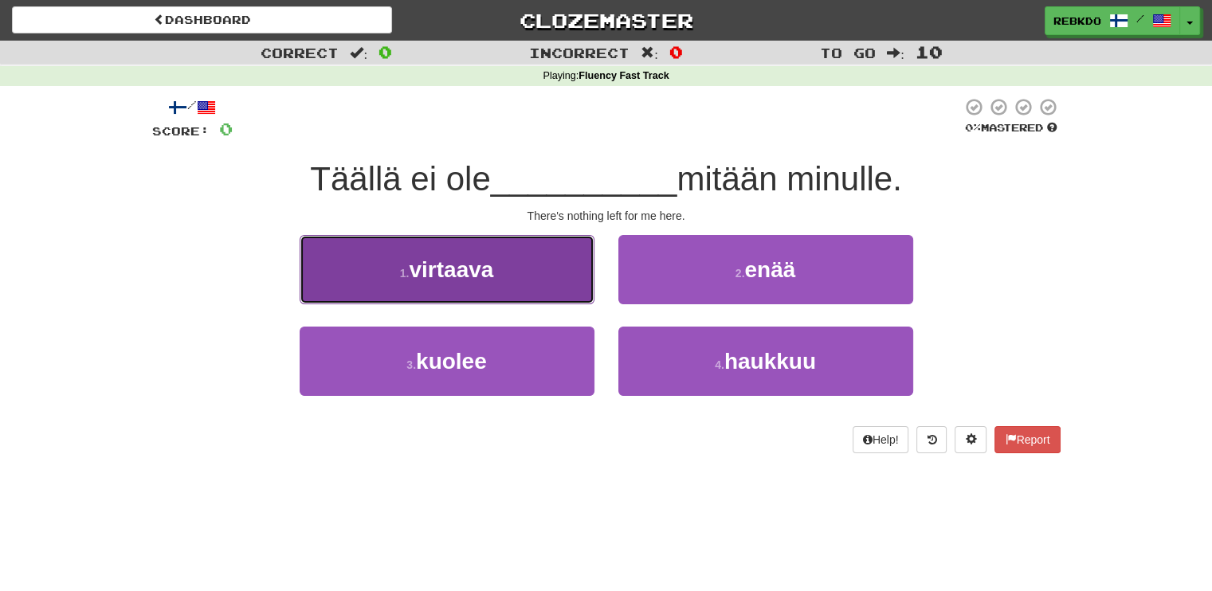
click at [540, 254] on button "1 . virtaava" at bounding box center [447, 269] width 295 height 69
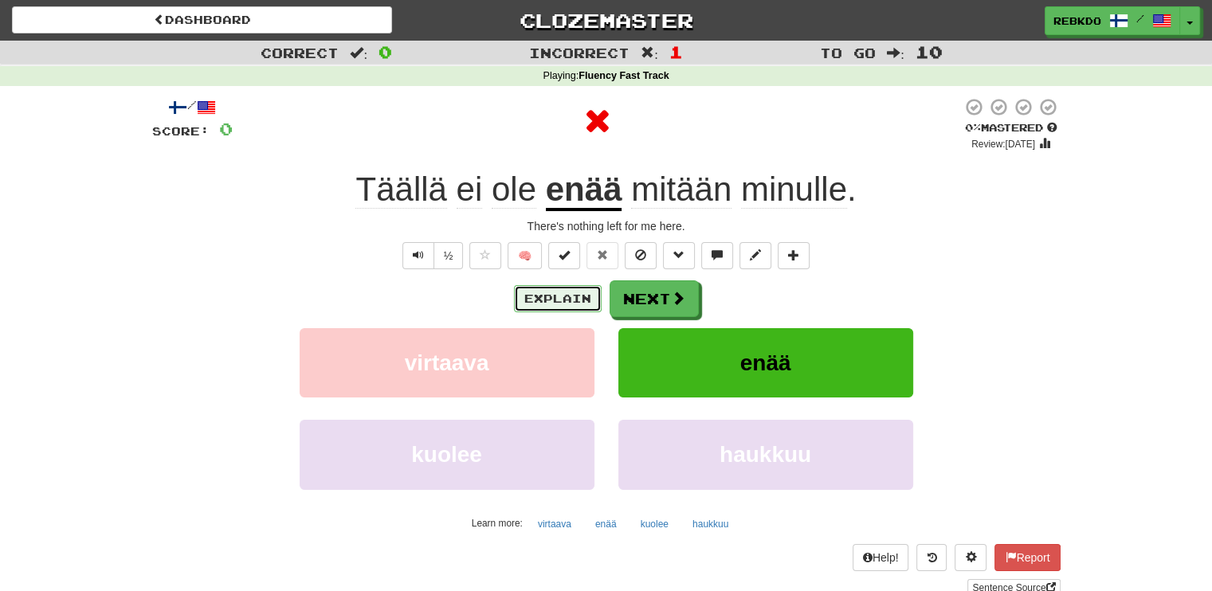
click at [564, 297] on button "Explain" at bounding box center [558, 298] width 88 height 27
